Goal: Book appointment/travel/reservation

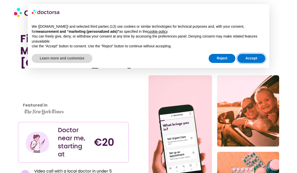
click at [253, 57] on button "Accept" at bounding box center [251, 58] width 28 height 9
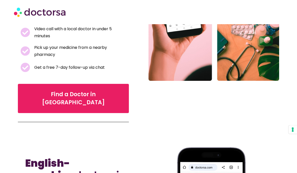
scroll to position [142, 0]
click at [72, 90] on span "Find a Doctor in Bilbao" at bounding box center [73, 98] width 95 height 16
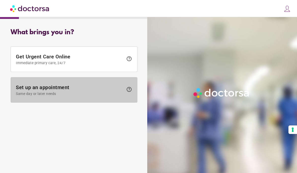
click at [120, 91] on span "Set up an appointment Same day or later needs" at bounding box center [70, 89] width 108 height 11
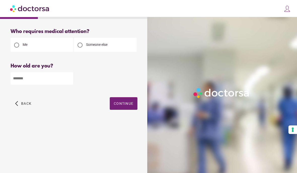
click at [39, 79] on input "number" at bounding box center [42, 78] width 63 height 12
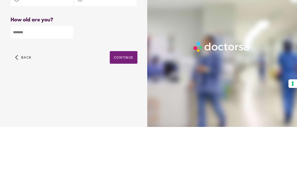
type input "**"
click at [125, 101] on span "Continue" at bounding box center [124, 103] width 20 height 4
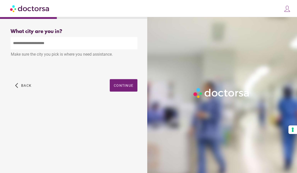
click at [60, 46] on input "text" at bounding box center [74, 43] width 127 height 12
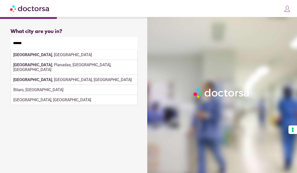
click at [44, 54] on div "[GEOGRAPHIC_DATA] , [GEOGRAPHIC_DATA]" at bounding box center [74, 55] width 126 height 10
type input "**********"
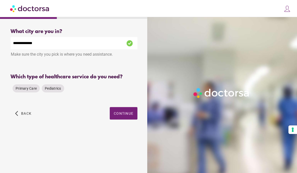
click at [28, 89] on span "Primary Care" at bounding box center [26, 88] width 21 height 4
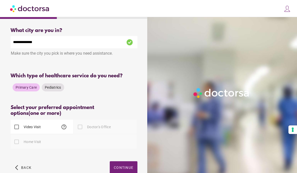
scroll to position [10, 0]
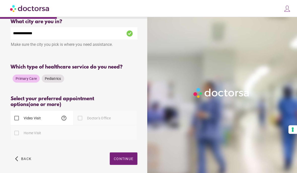
click at [97, 116] on div "Doctor's Office" at bounding box center [92, 118] width 37 height 12
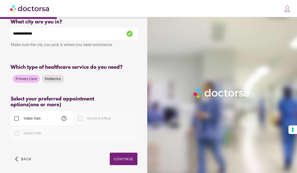
click at [123, 160] on span "Continue" at bounding box center [124, 159] width 20 height 4
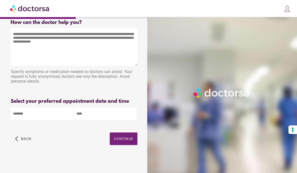
scroll to position [0, 0]
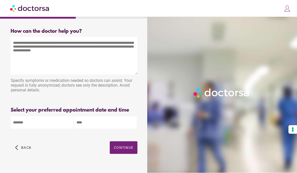
click at [124, 169] on div "How can the doctor help you? How can the doctor help the patient? Specify sympt…" at bounding box center [74, 97] width 143 height 145
